Goal: Information Seeking & Learning: Learn about a topic

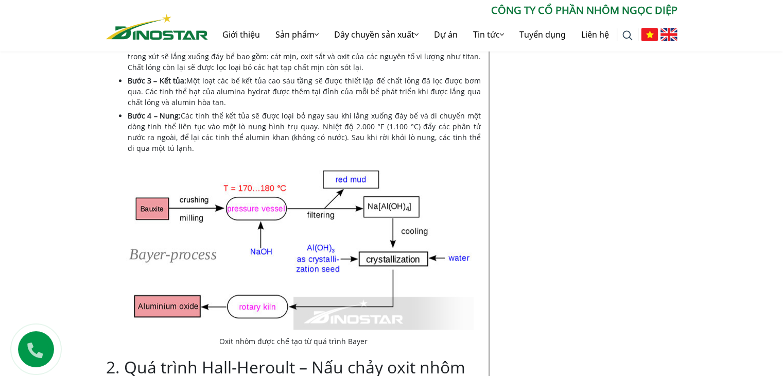
scroll to position [726, 0]
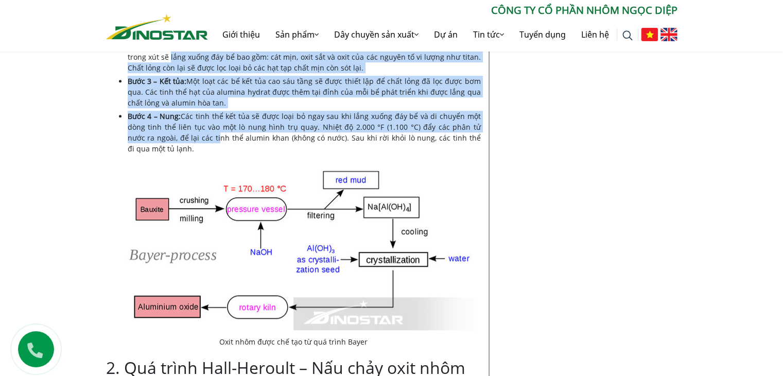
drag, startPoint x: 311, startPoint y: 256, endPoint x: 183, endPoint y: 160, distance: 160.0
click at [183, 154] on ul "Bước 1 – Phân huỷ: Quặng bauxit được nghiền bằng máy và trộn với xút trong nhà …" at bounding box center [304, 80] width 353 height 148
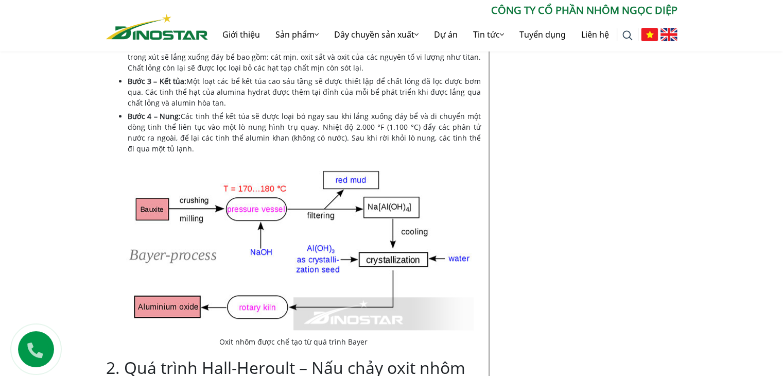
click at [280, 154] on li "Bước 4 – Nung: Các tinh thể kết tủa sẽ được loại bỏ ngay sau khi lắng xuống đáy…" at bounding box center [304, 132] width 353 height 43
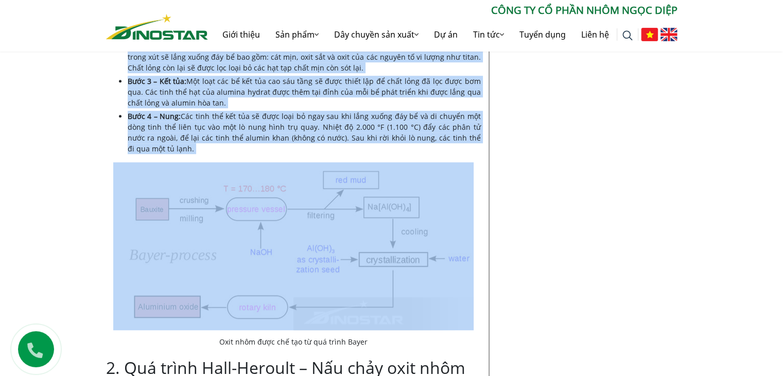
drag, startPoint x: 280, startPoint y: 252, endPoint x: 126, endPoint y: 40, distance: 262.2
copy div "Lor ipsum Dolor – Sit ame cons adip Elits doei te inci utlab etd magn aliq en a…"
click at [307, 154] on li "Bước 4 – Nung: Các tinh thể kết tủa sẽ được loại bỏ ngay sau khi lắng xuống đáy…" at bounding box center [304, 132] width 353 height 43
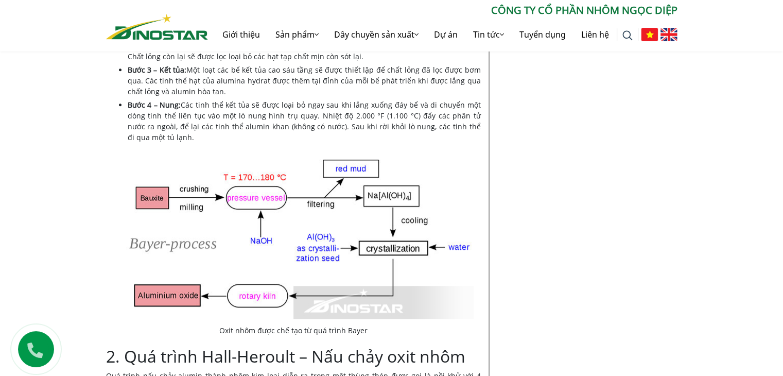
scroll to position [738, 0]
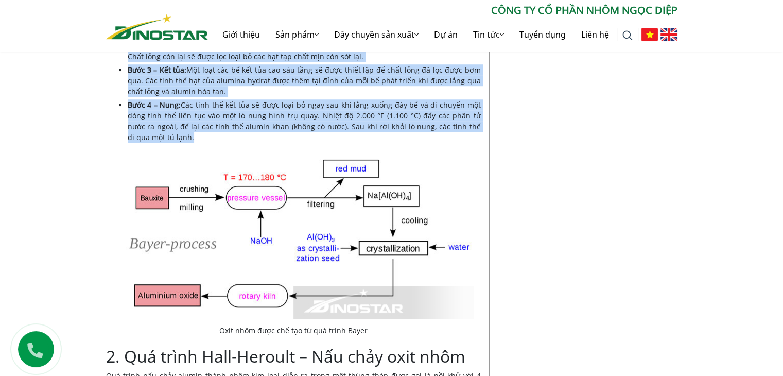
drag, startPoint x: 287, startPoint y: 243, endPoint x: 406, endPoint y: 63, distance: 215.6
copy div "Lor ipsum Dolor sita co adi 5 elit sed doe: Temp 1 – Inci utl: Etdol magnaa eni…"
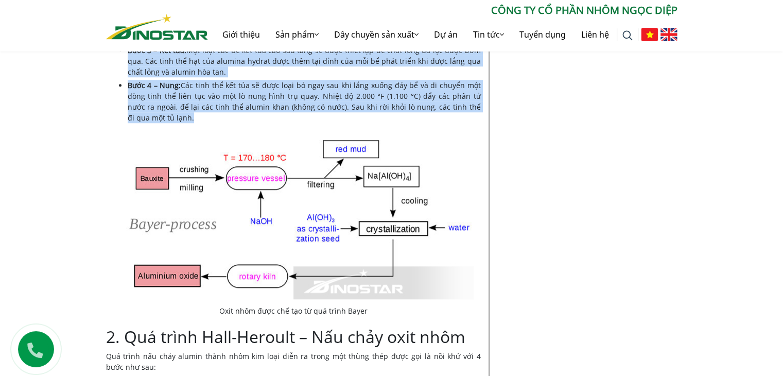
scroll to position [756, 0]
copy div "Lor ipsum Dolor sita co adi 5 elit sed doe: Temp 1 – Inci utl: Etdol magnaa eni…"
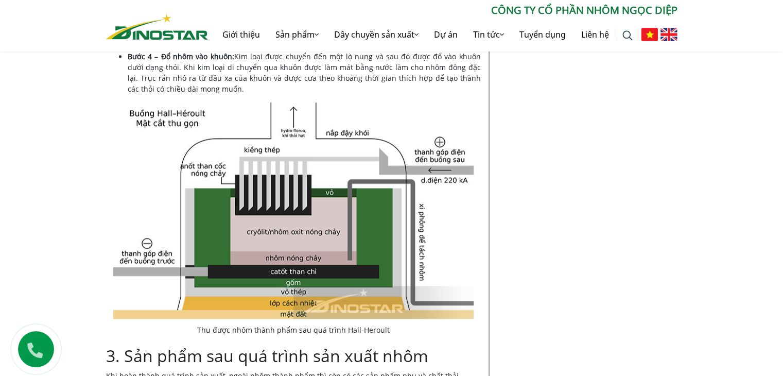
scroll to position [1175, 0]
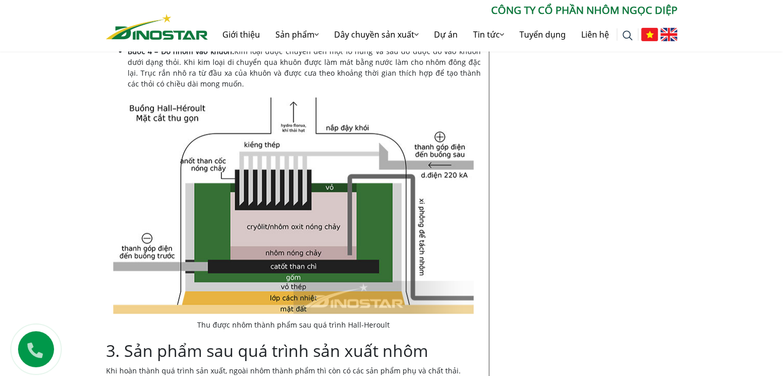
drag, startPoint x: 107, startPoint y: 42, endPoint x: 317, endPoint y: 199, distance: 262.4
click at [317, 199] on div "Nội dung Toggle 1. Quá trình Bayer – Chế tạo oxit nhôm 2. Quá trình Hall-Heroul…" at bounding box center [293, 143] width 375 height 1990
copy div "Lor ipsum dol sita consec adipi elit sed doei temp in utlab etd magna aliq enim…"
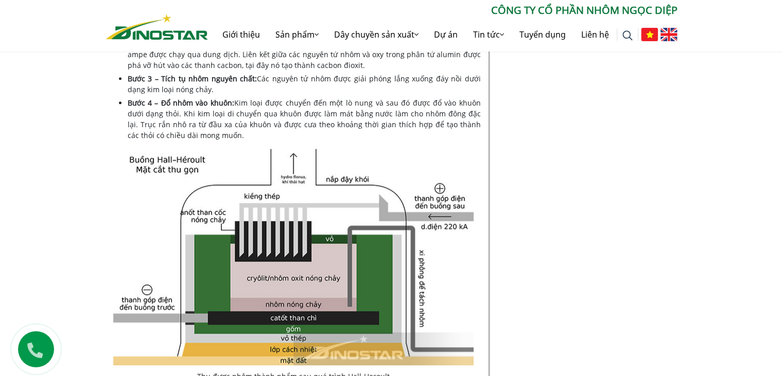
scroll to position [1123, 0]
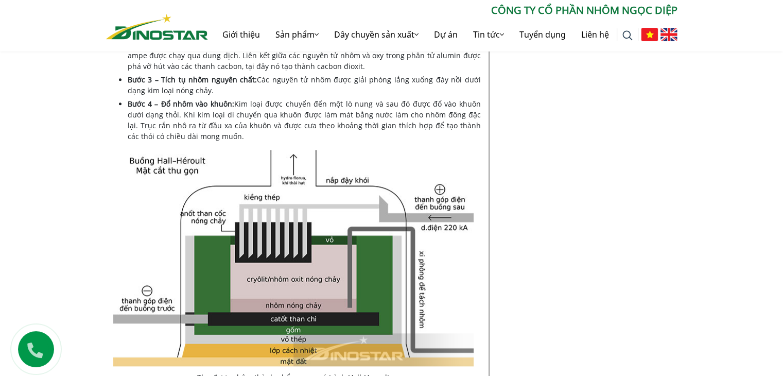
drag, startPoint x: 461, startPoint y: 69, endPoint x: 122, endPoint y: 64, distance: 340.0
copy h2 "Quá trình Hall-Heroult – Nấu chảy oxit nhôm"
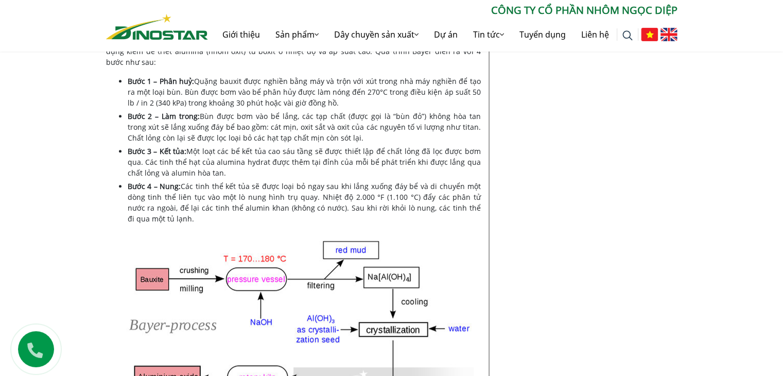
scroll to position [655, 0]
drag, startPoint x: 396, startPoint y: 118, endPoint x: 123, endPoint y: 112, distance: 272.6
click at [123, 32] on h2 "1. Quá trình Bayer – Chế tạo oxit nhôm" at bounding box center [293, 22] width 375 height 20
copy h2 "Quá trình Bayer – Chế tạo oxit nhôm"
